Goal: Transaction & Acquisition: Purchase product/service

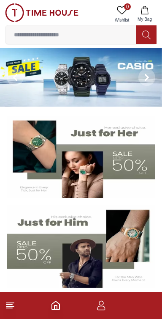
click at [87, 268] on img at bounding box center [81, 246] width 149 height 83
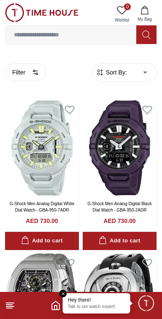
click at [47, 37] on input at bounding box center [70, 34] width 131 height 17
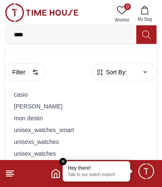
type input "*****"
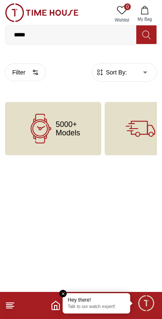
click at [61, 295] on em "Close tooltip" at bounding box center [64, 293] width 8 height 8
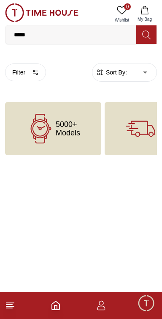
click at [47, 35] on input "*****" at bounding box center [70, 34] width 131 height 17
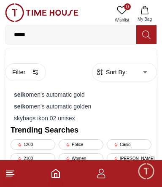
click at [142, 34] on icon at bounding box center [146, 34] width 8 height 8
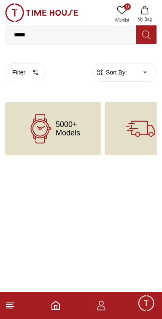
click at [14, 305] on icon at bounding box center [10, 305] width 10 height 10
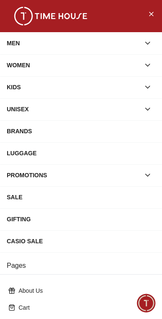
click at [17, 48] on div "MEN" at bounding box center [74, 43] width 134 height 15
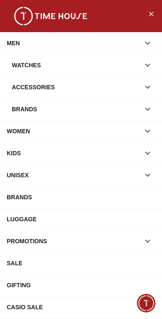
click at [27, 73] on div "Watches" at bounding box center [76, 64] width 128 height 15
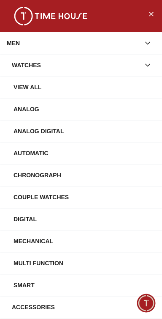
click at [33, 115] on div "Analog" at bounding box center [85, 108] width 142 height 15
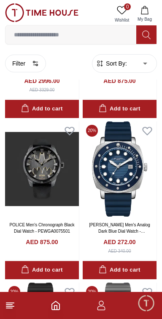
scroll to position [149, 0]
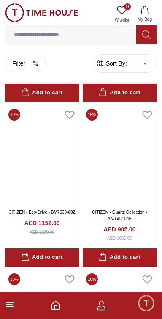
scroll to position [2088, 0]
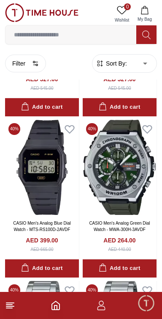
scroll to position [3677, 0]
